Goal: Transaction & Acquisition: Book appointment/travel/reservation

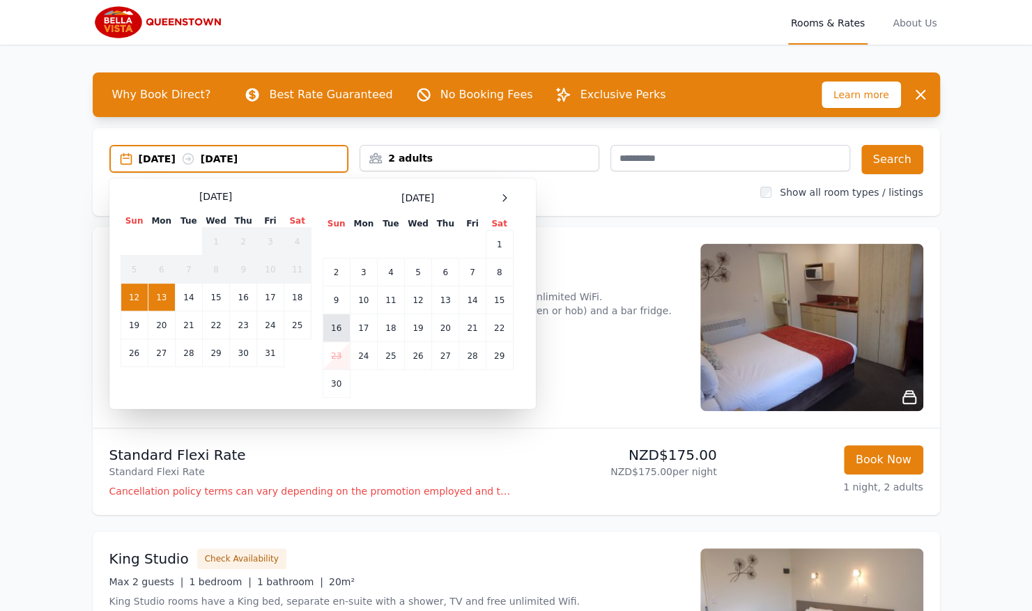
click at [337, 329] on td "16" at bounding box center [336, 328] width 27 height 28
click at [389, 329] on td "18" at bounding box center [390, 328] width 27 height 28
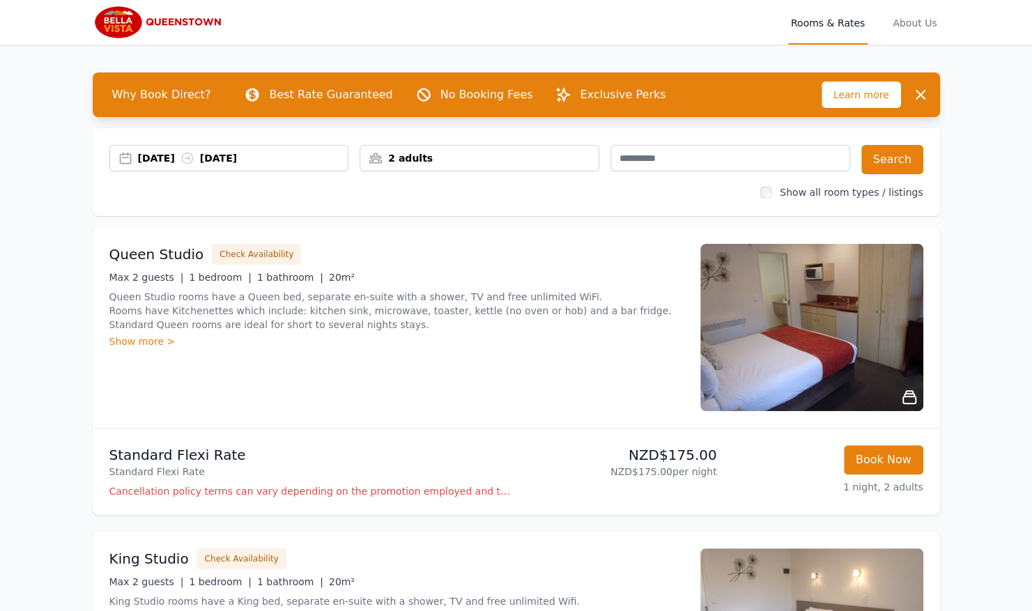
click at [488, 153] on div "2 adults" at bounding box center [479, 158] width 238 height 14
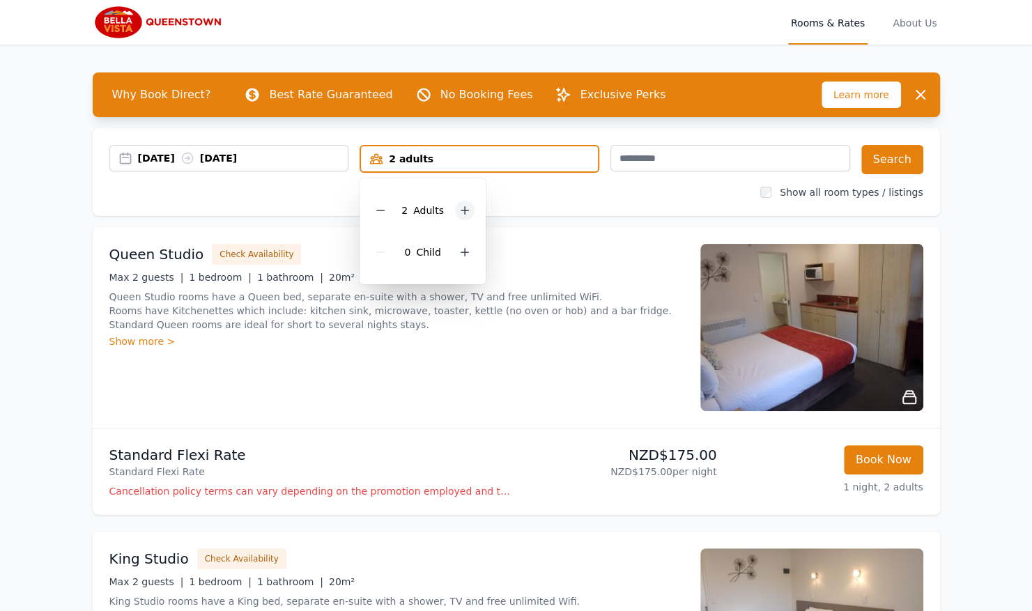
click at [468, 212] on icon at bounding box center [464, 210] width 11 height 11
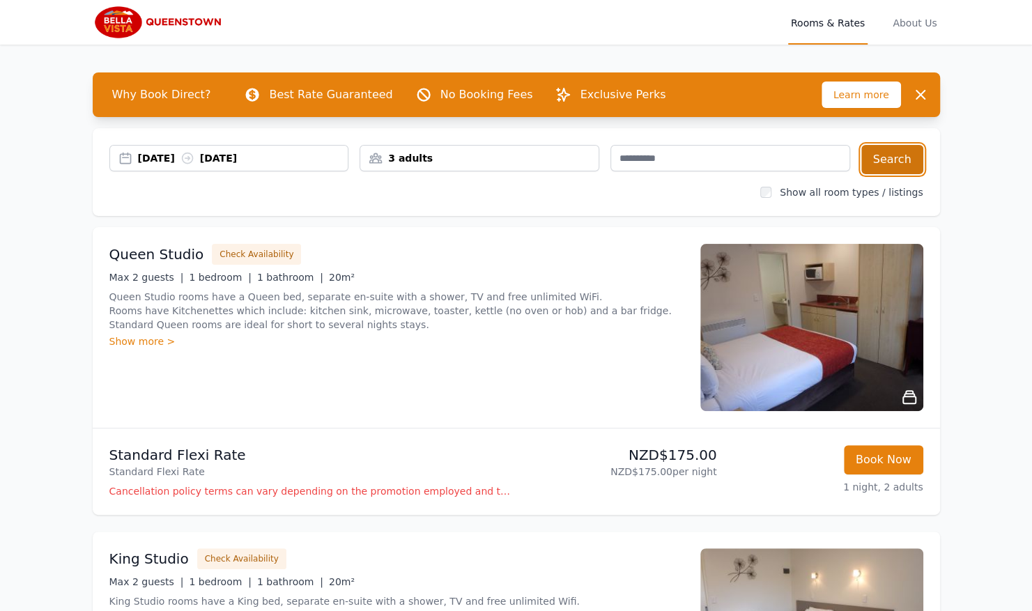
click at [896, 157] on button "Search" at bounding box center [892, 159] width 62 height 29
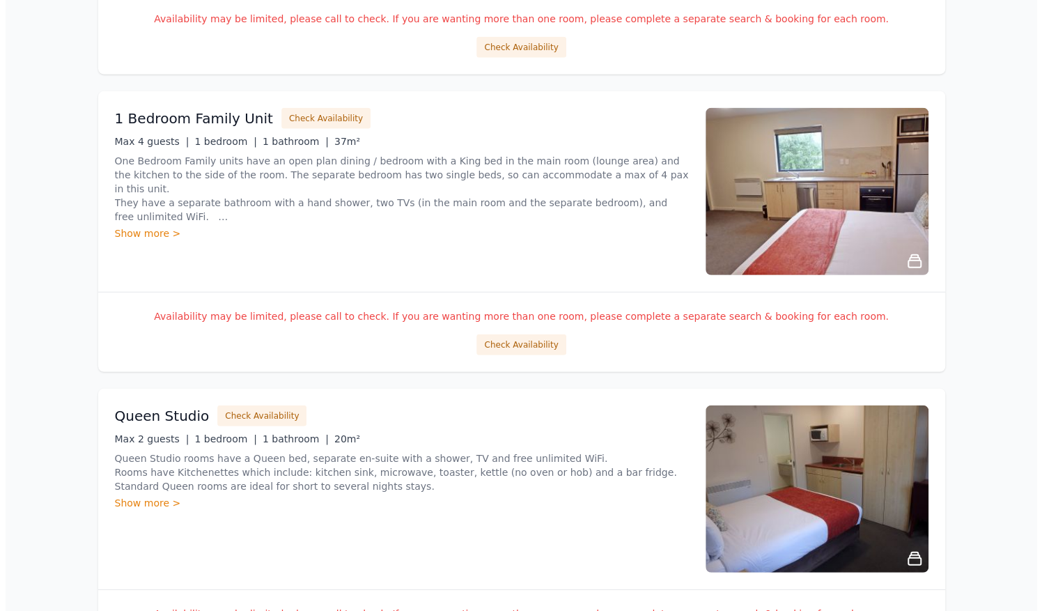
scroll to position [2008, 0]
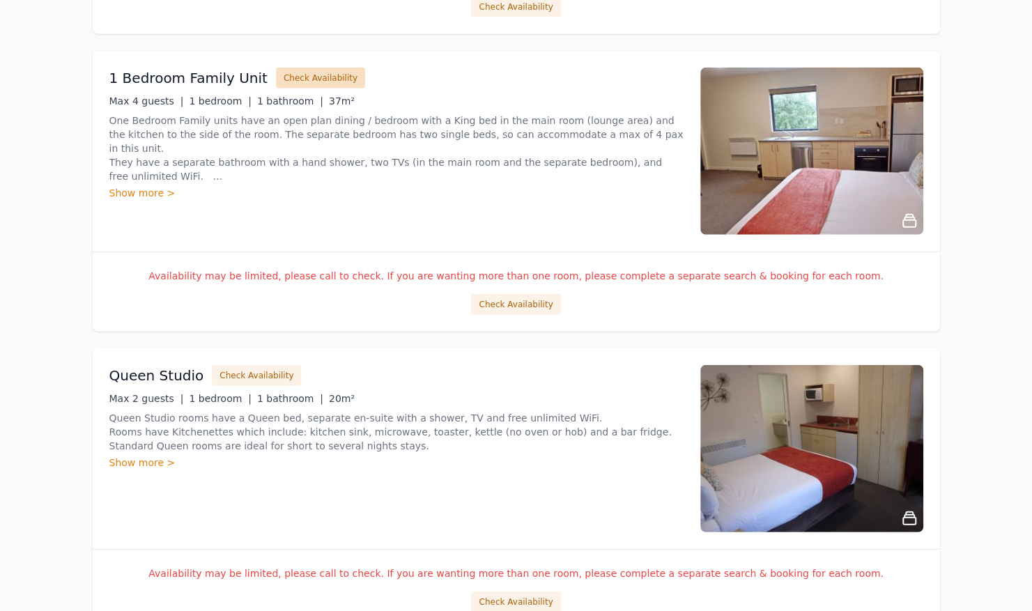
click at [309, 73] on button "Check Availability" at bounding box center [320, 78] width 89 height 21
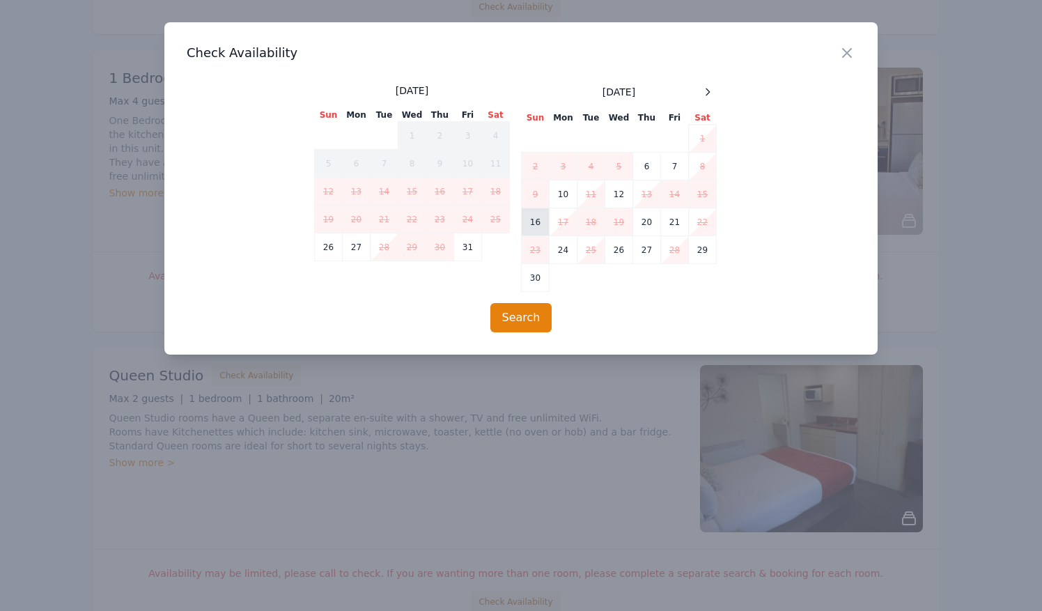
click at [541, 222] on td "16" at bounding box center [536, 222] width 28 height 28
click at [526, 317] on button "Search" at bounding box center [521, 317] width 62 height 29
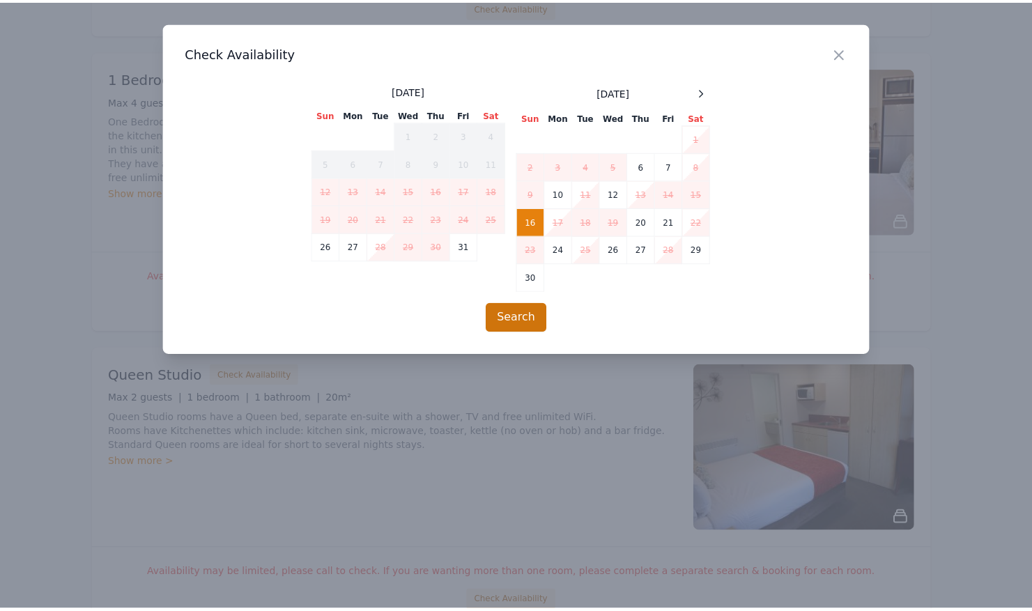
scroll to position [67, 0]
